Goal: Information Seeking & Learning: Find specific fact

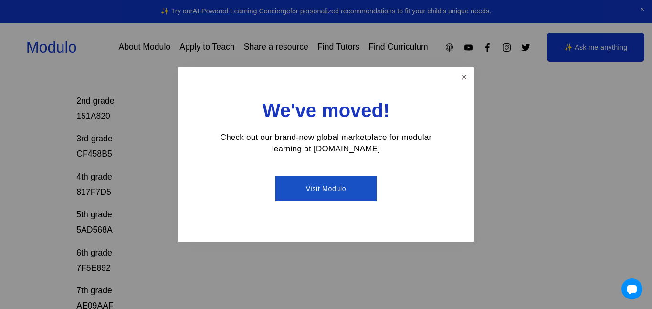
scroll to position [297, 0]
click at [473, 69] on div "We've moved! Check out our brand-new global marketplace for modular learning at…" at bounding box center [326, 154] width 296 height 174
click at [462, 81] on link "Close" at bounding box center [464, 77] width 17 height 17
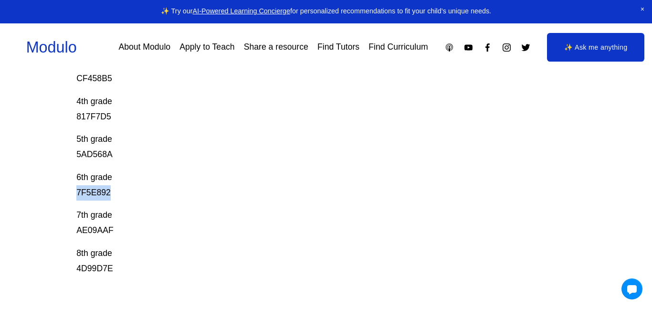
drag, startPoint x: 75, startPoint y: 192, endPoint x: 115, endPoint y: 198, distance: 41.0
click at [115, 198] on div "Prodigy Game Codes Prodigy is our go-to mastery- based tool to give kids lots o…" at bounding box center [326, 104] width 652 height 575
copy p "7F5E892"
click at [101, 172] on p "6th grade 7F5E892" at bounding box center [300, 185] width 448 height 31
drag, startPoint x: 63, startPoint y: 173, endPoint x: 115, endPoint y: 197, distance: 56.6
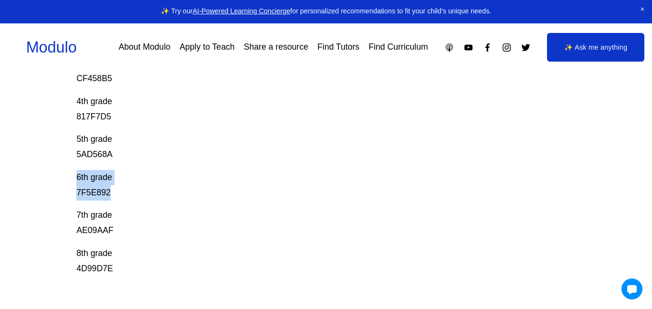
click at [115, 197] on div "Prodigy Game Codes Prodigy is our go-to mastery- based tool to give kids lots o…" at bounding box center [326, 104] width 652 height 575
copy p "6th grade 7F5E892"
click at [158, 136] on p "5th grade 5AD568A" at bounding box center [300, 147] width 448 height 31
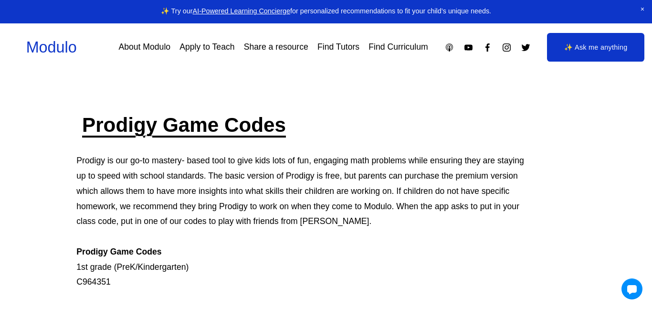
scroll to position [0, 0]
